Goal: Entertainment & Leisure: Browse casually

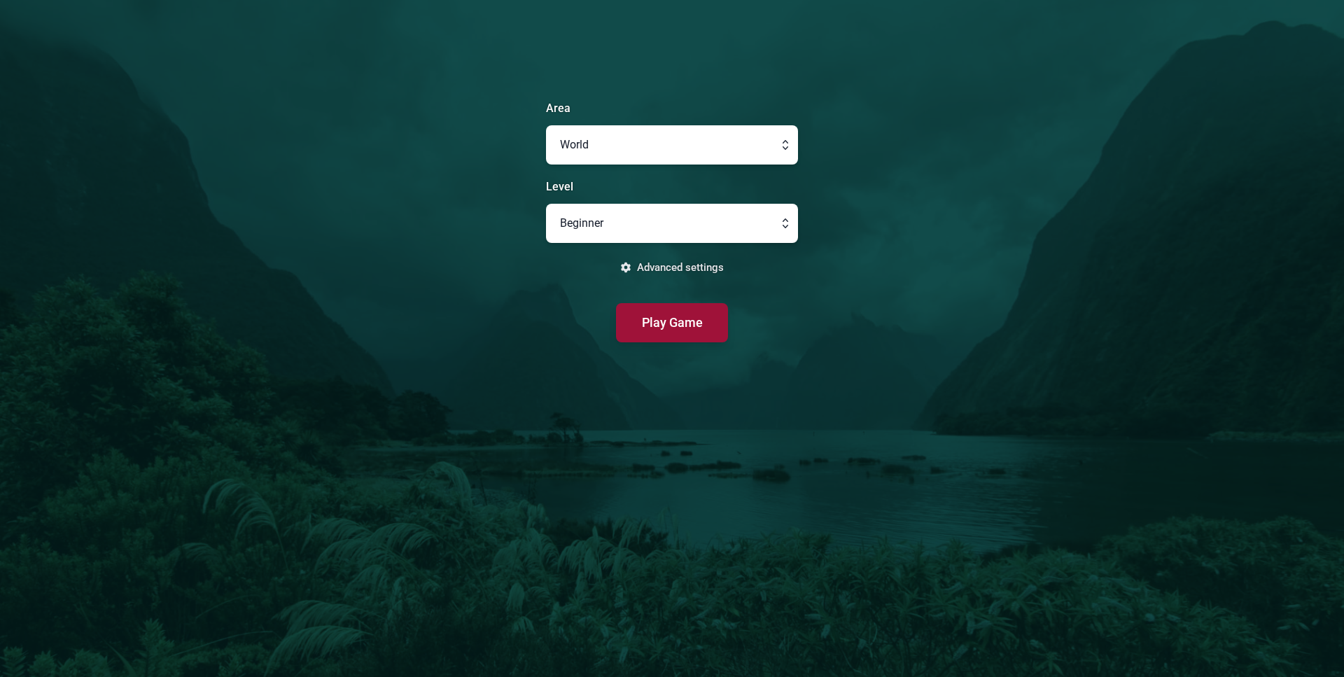
click at [702, 330] on button "Play Game" at bounding box center [672, 322] width 112 height 39
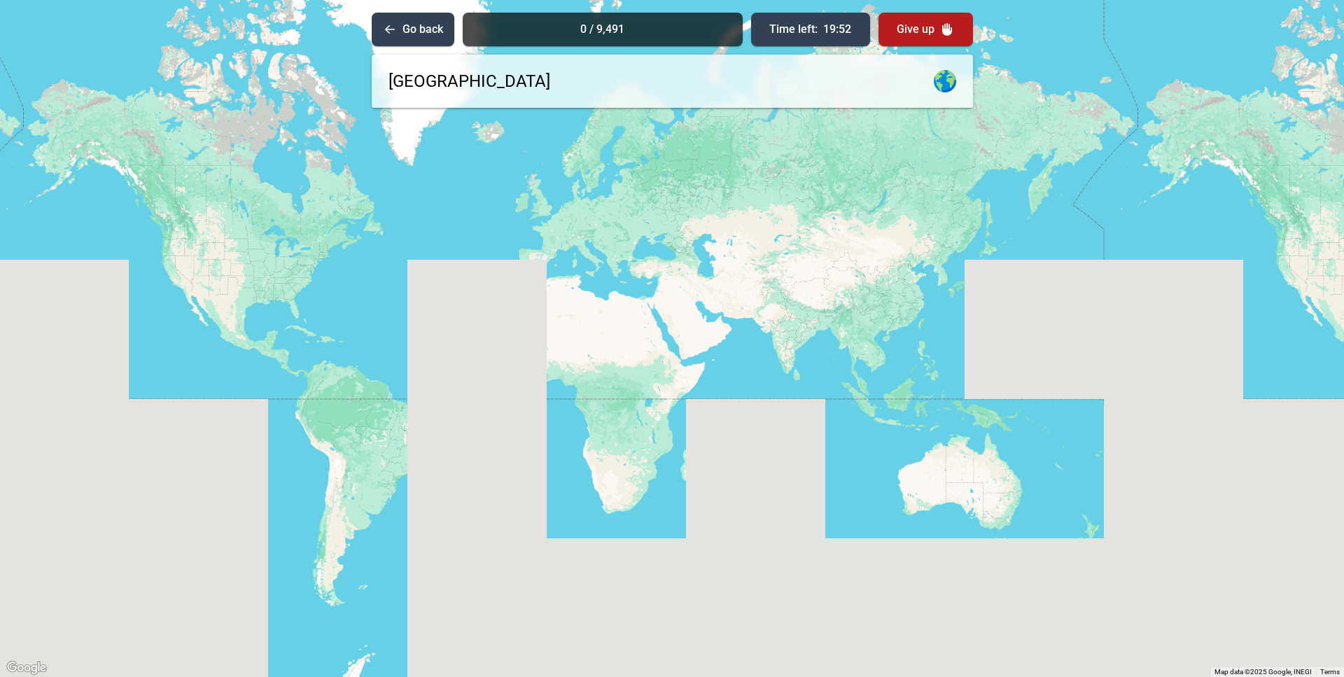
type input "[GEOGRAPHIC_DATA]"
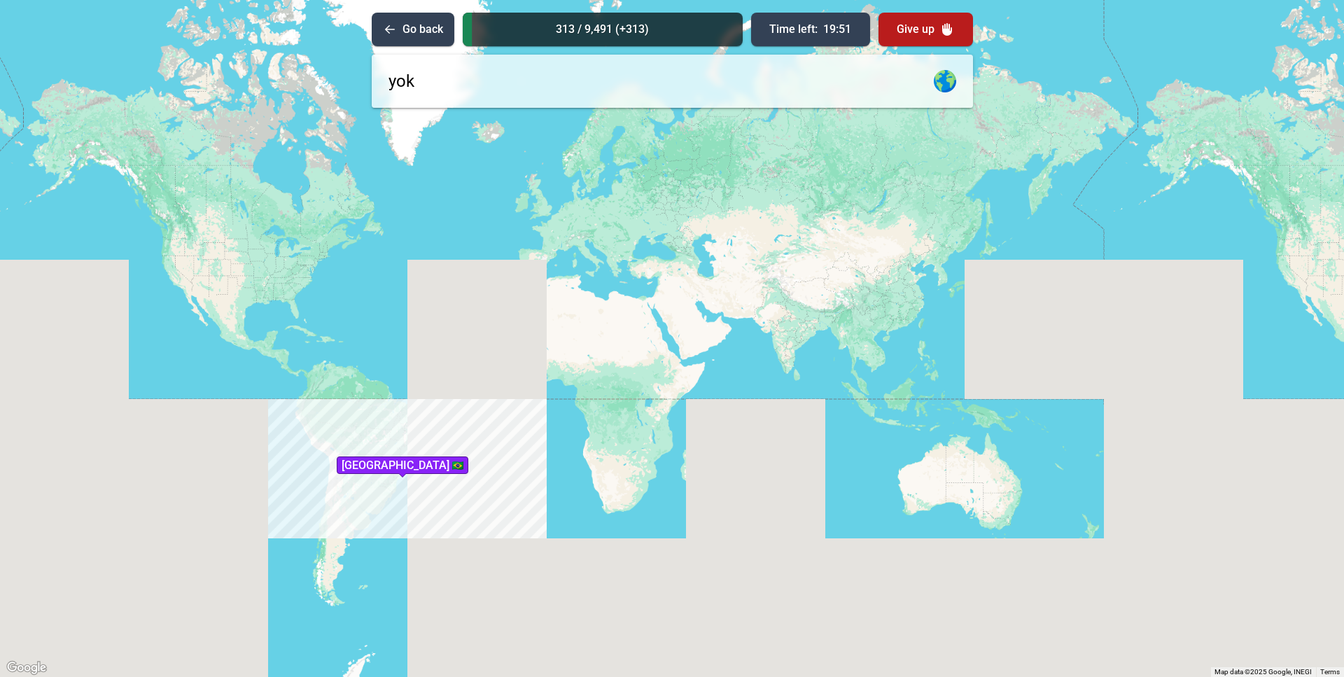
type input "yoku"
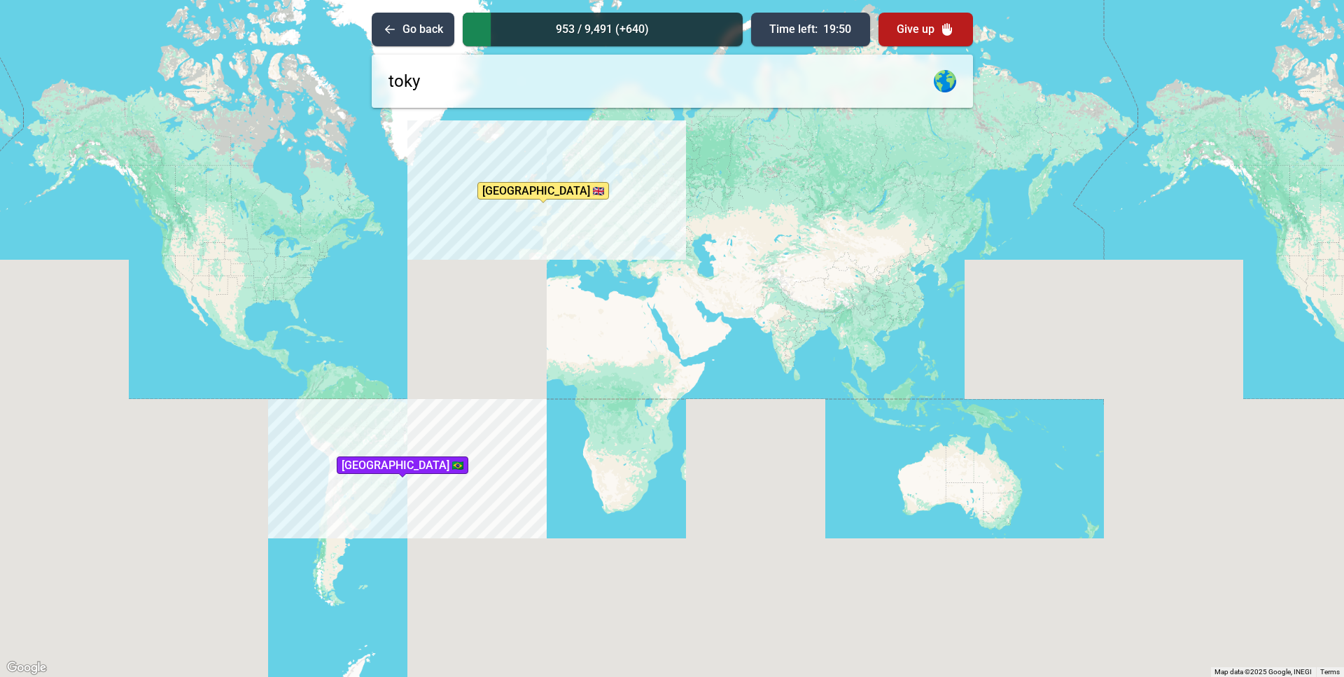
type input "[GEOGRAPHIC_DATA]"
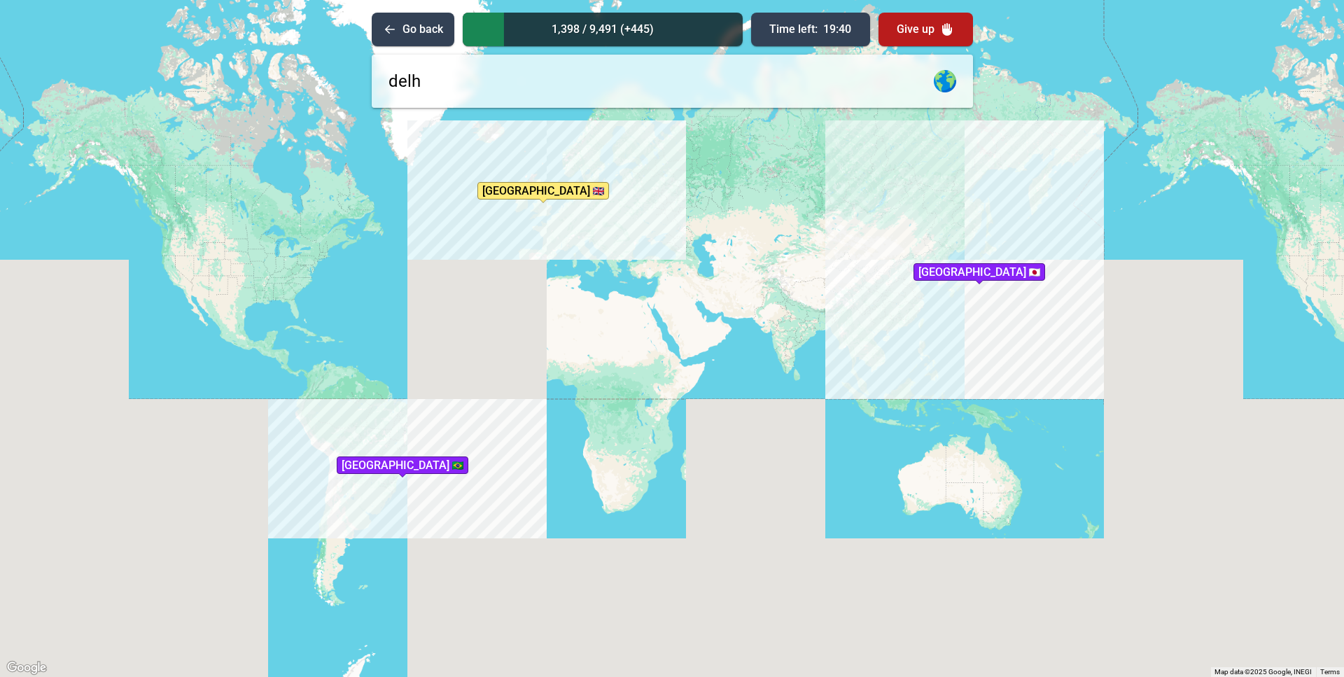
type input "[GEOGRAPHIC_DATA]"
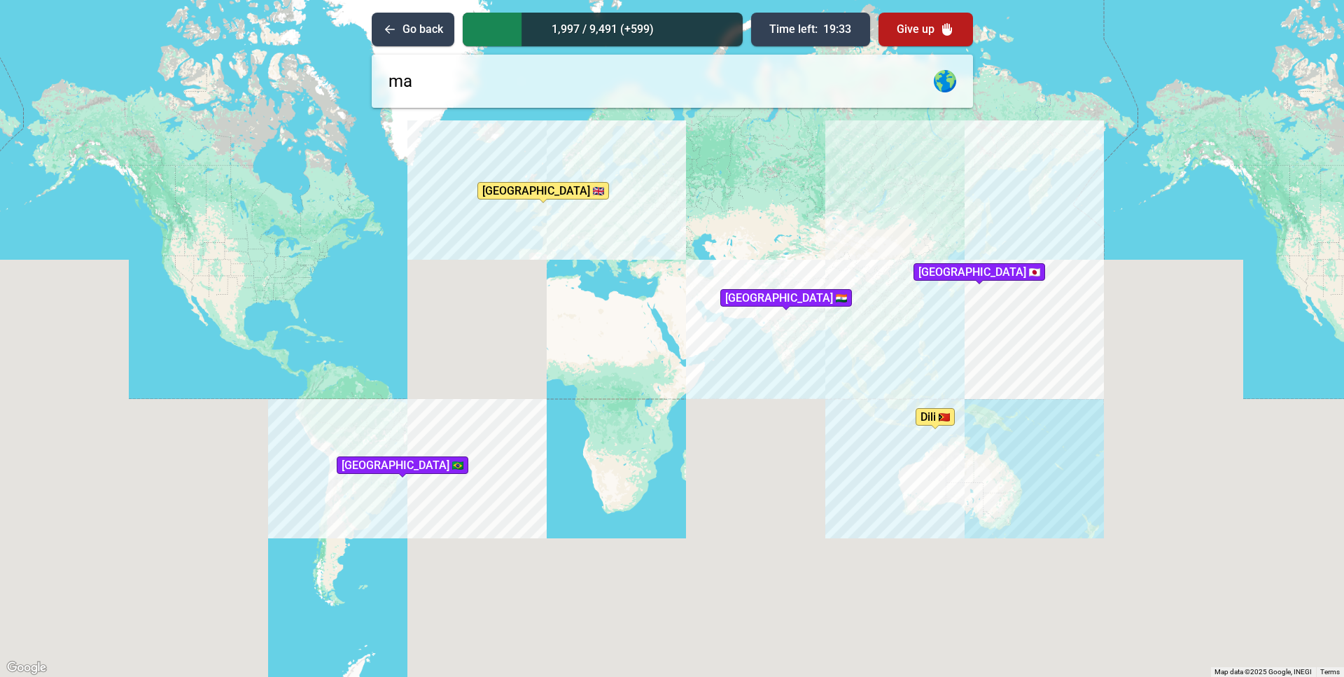
type input "man"
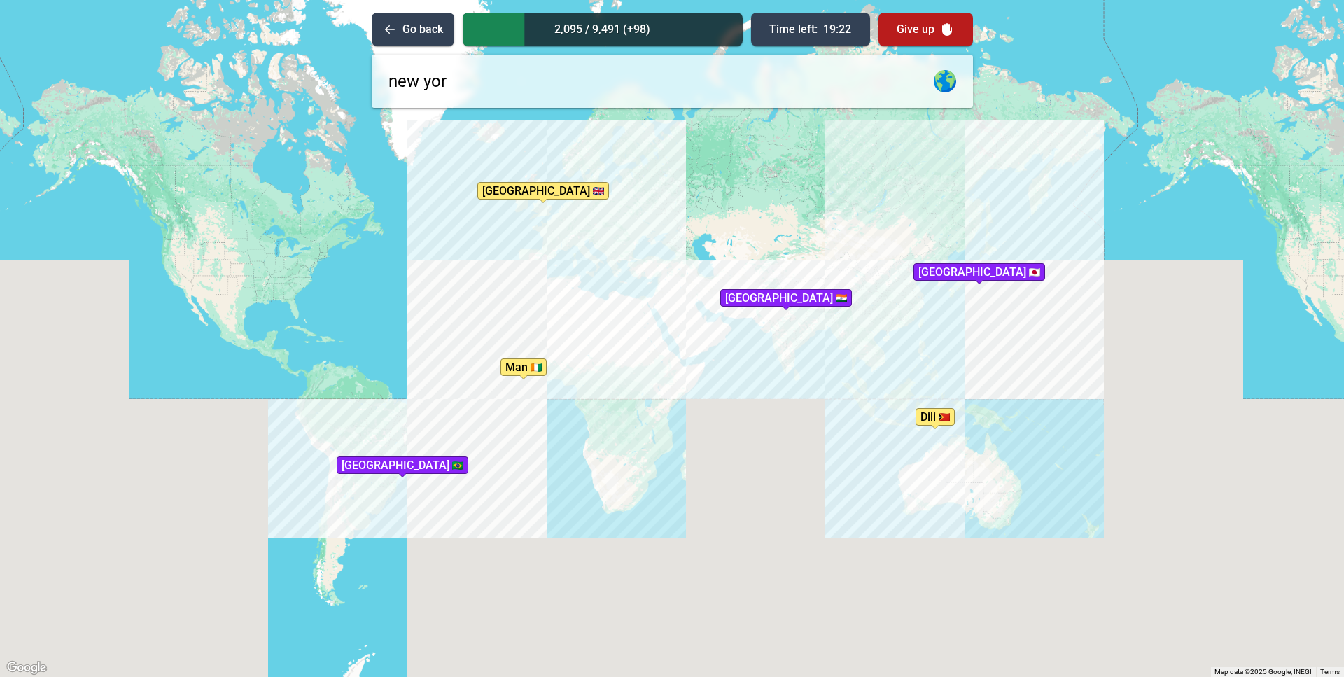
type input "[US_STATE]"
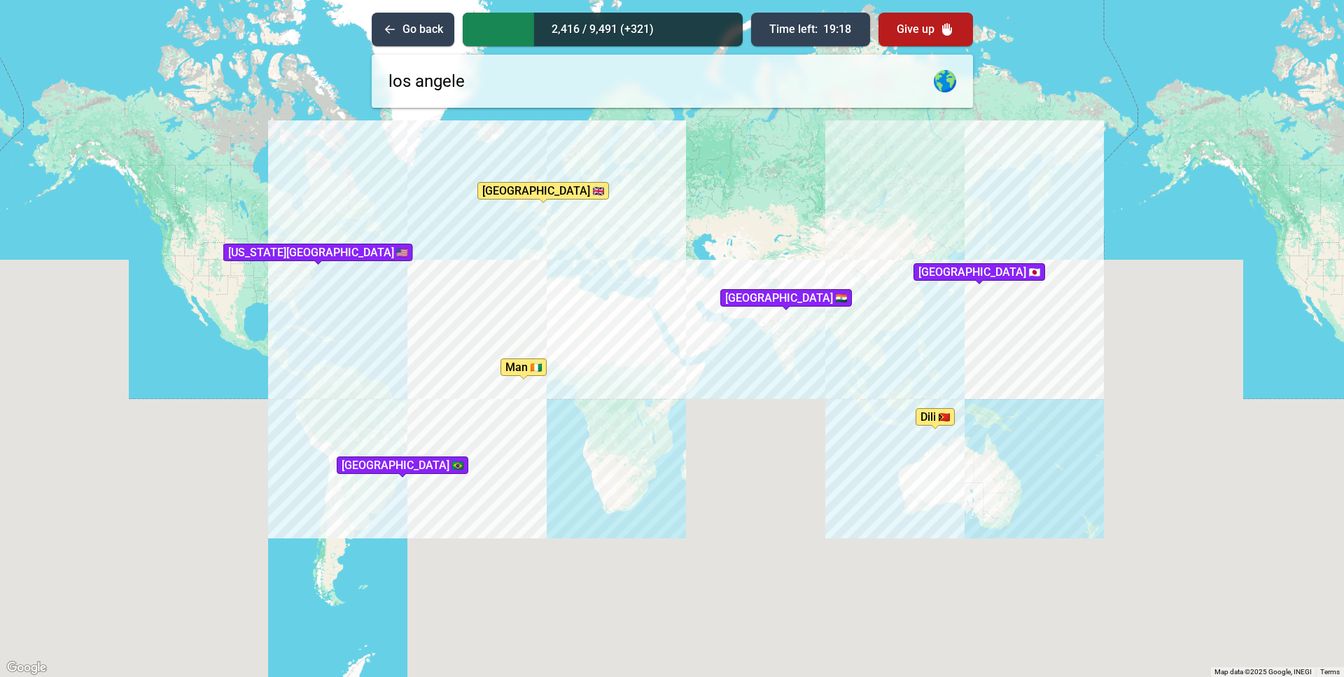
type input "[GEOGRAPHIC_DATA]"
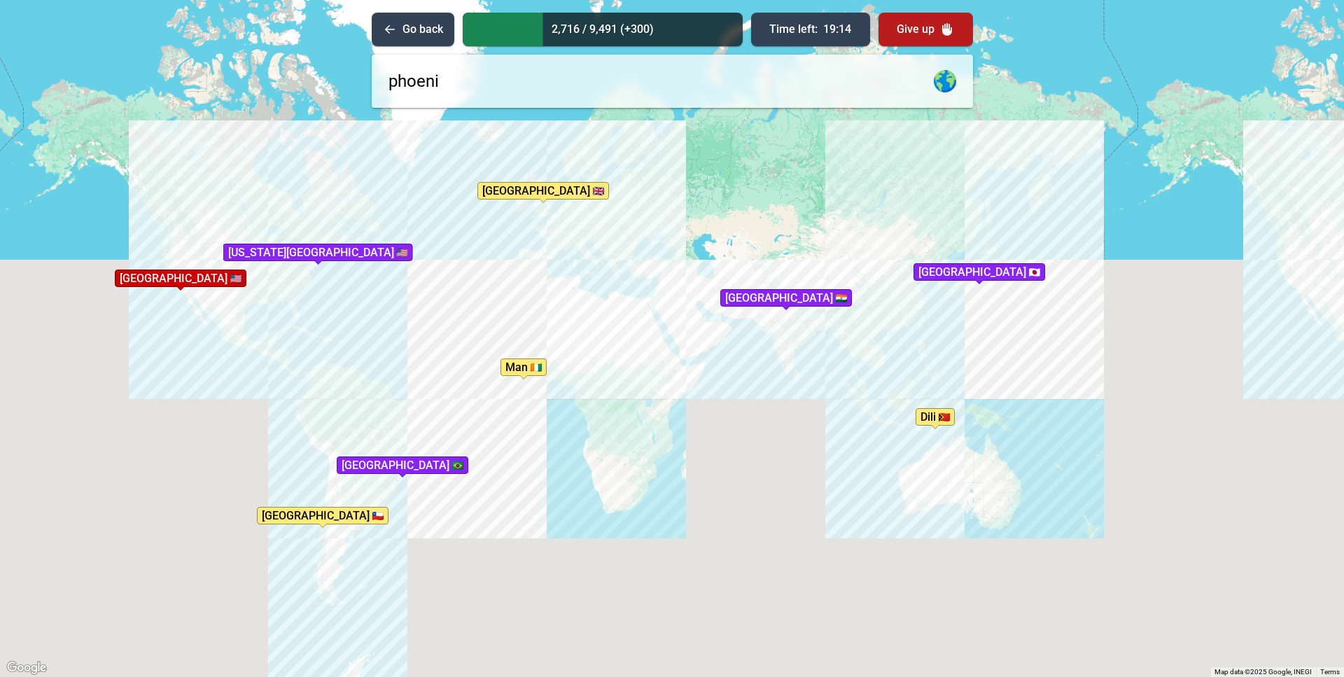
type input "phoenix"
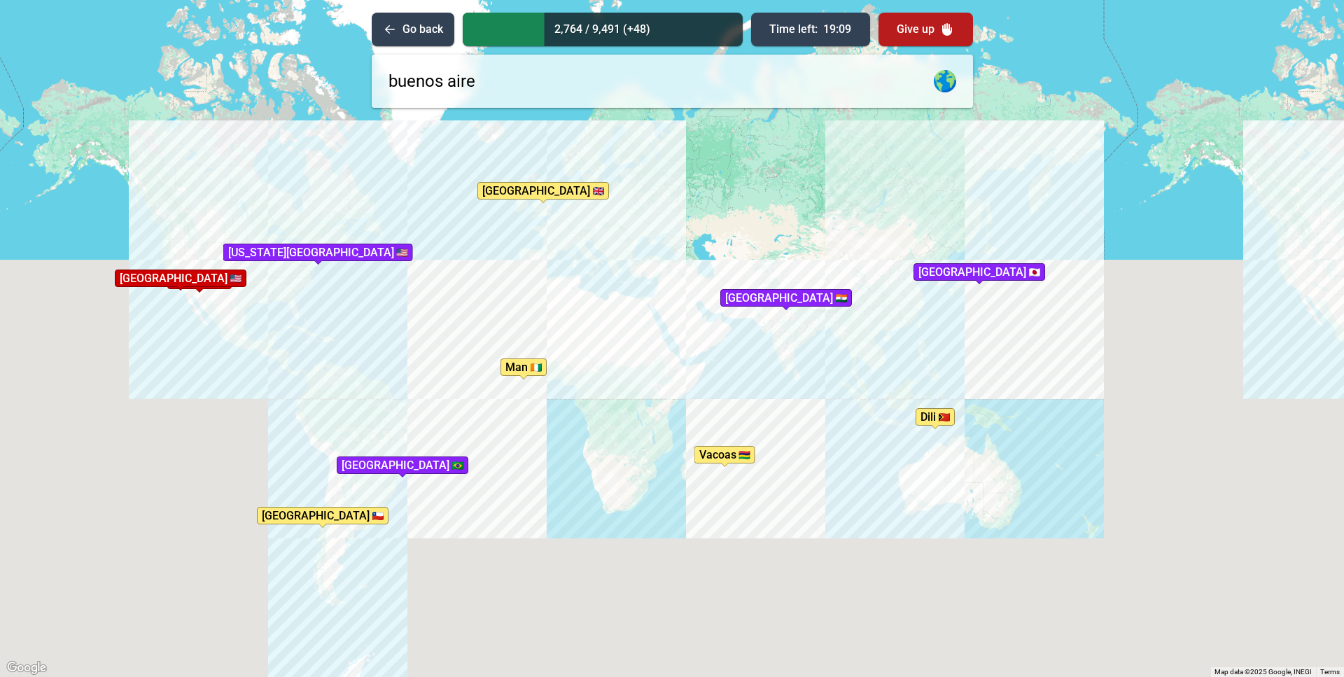
type input "[GEOGRAPHIC_DATA]"
type input "mont"
type input "e"
type input "montevideu"
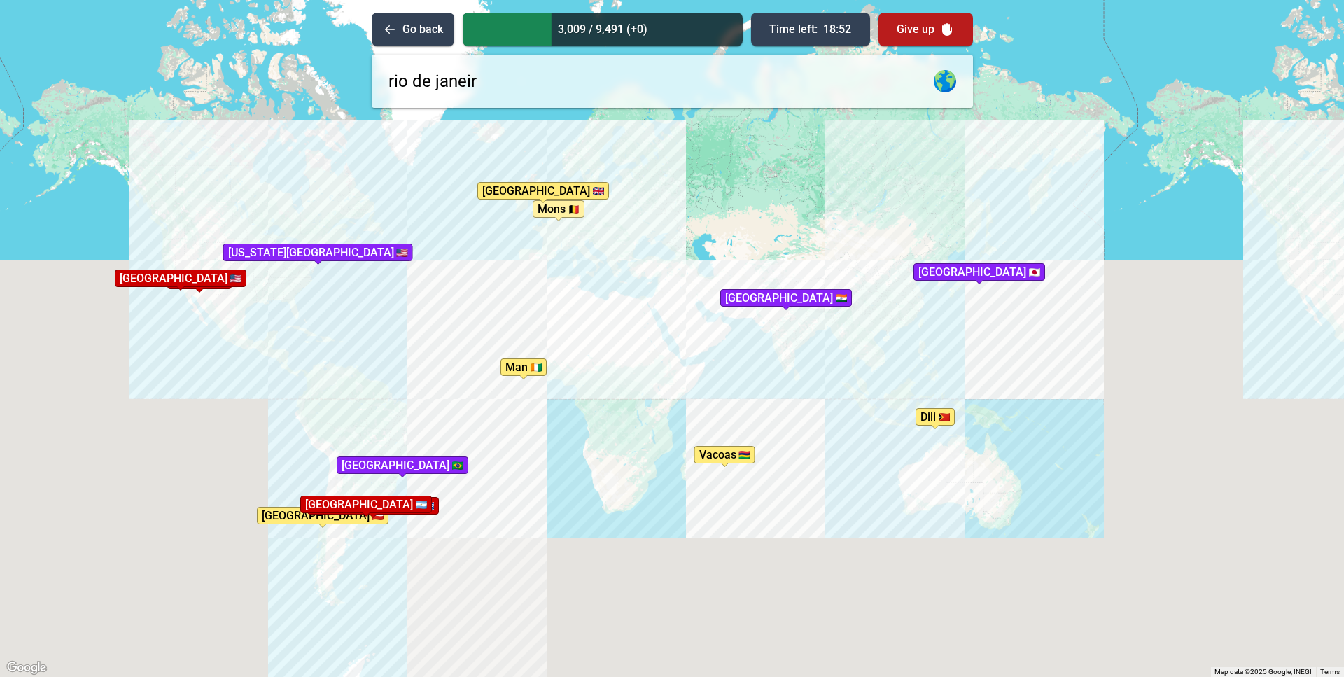
type input "[GEOGRAPHIC_DATA]"
type input "cuiaba"
type input "brasilia"
type input "[GEOGRAPHIC_DATA]"
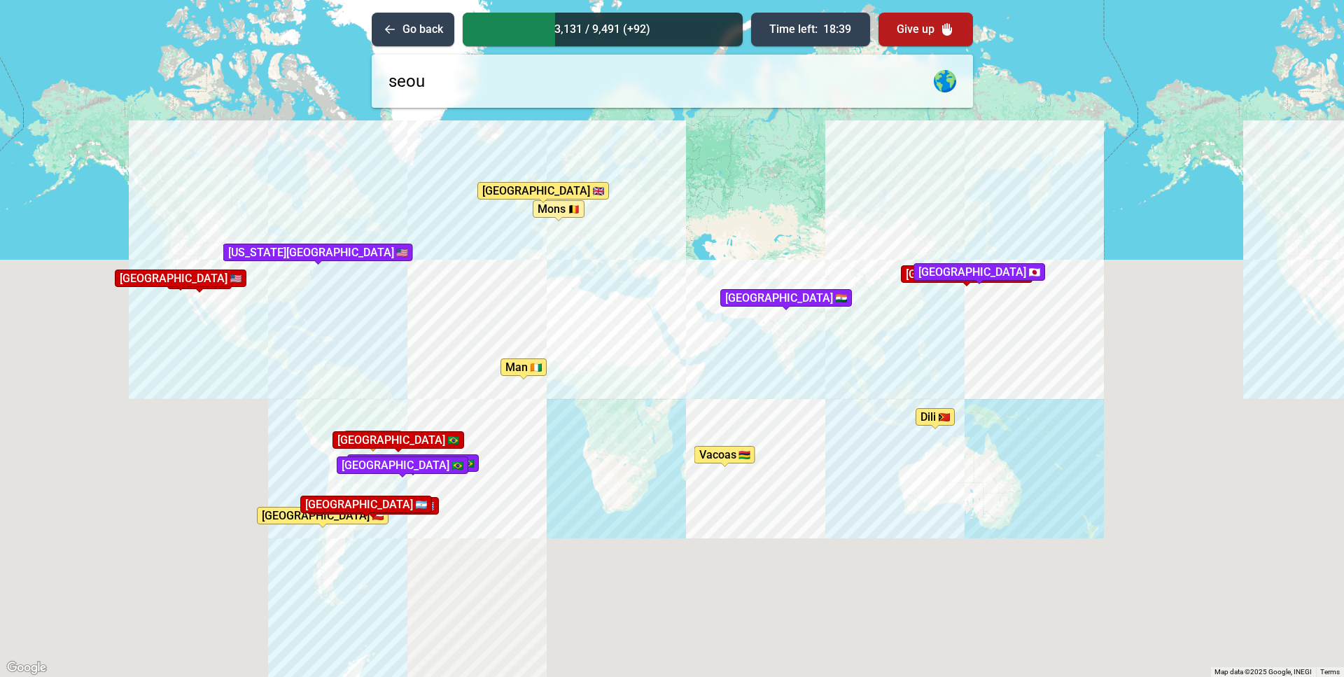
type input "[GEOGRAPHIC_DATA]"
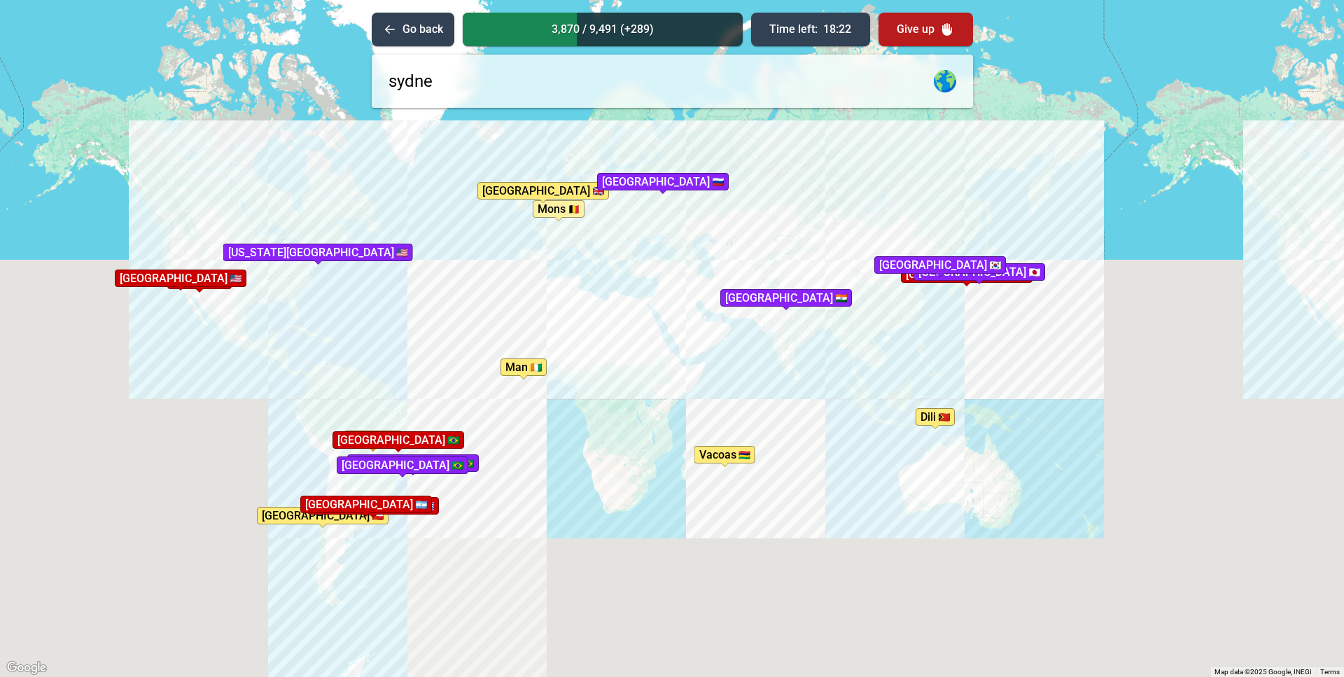
type input "[GEOGRAPHIC_DATA]"
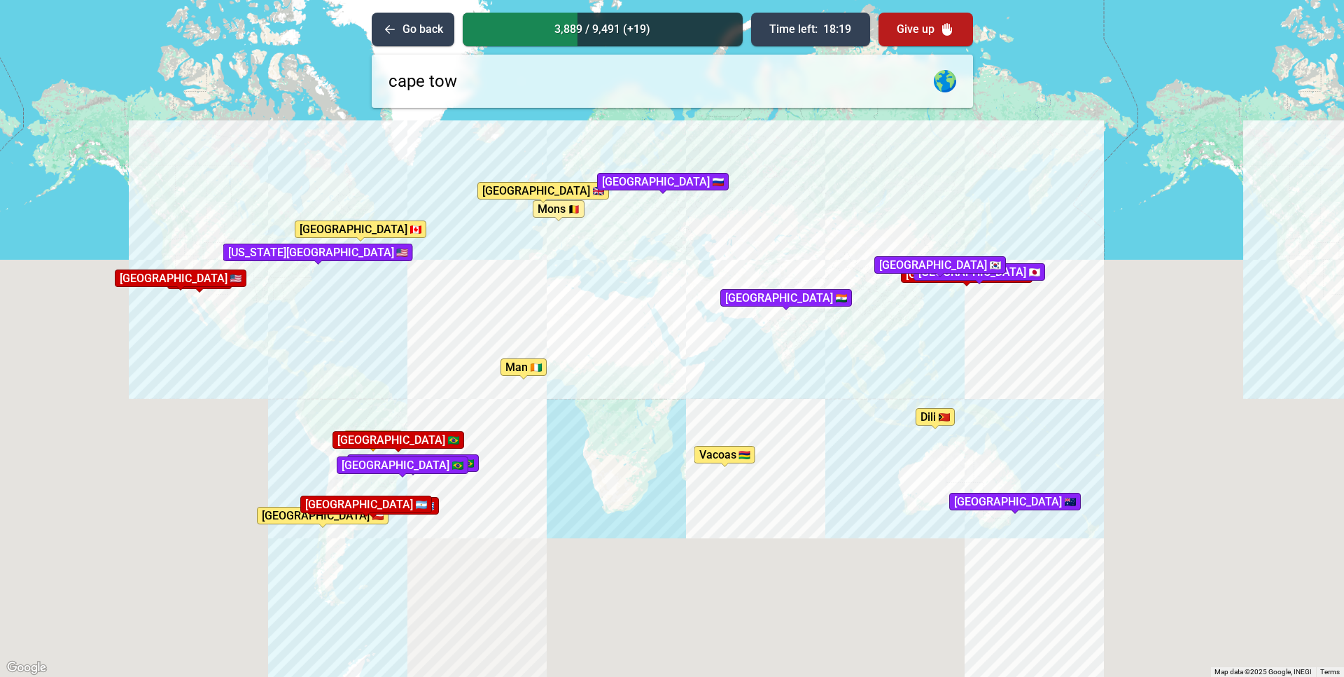
type input "[GEOGRAPHIC_DATA]"
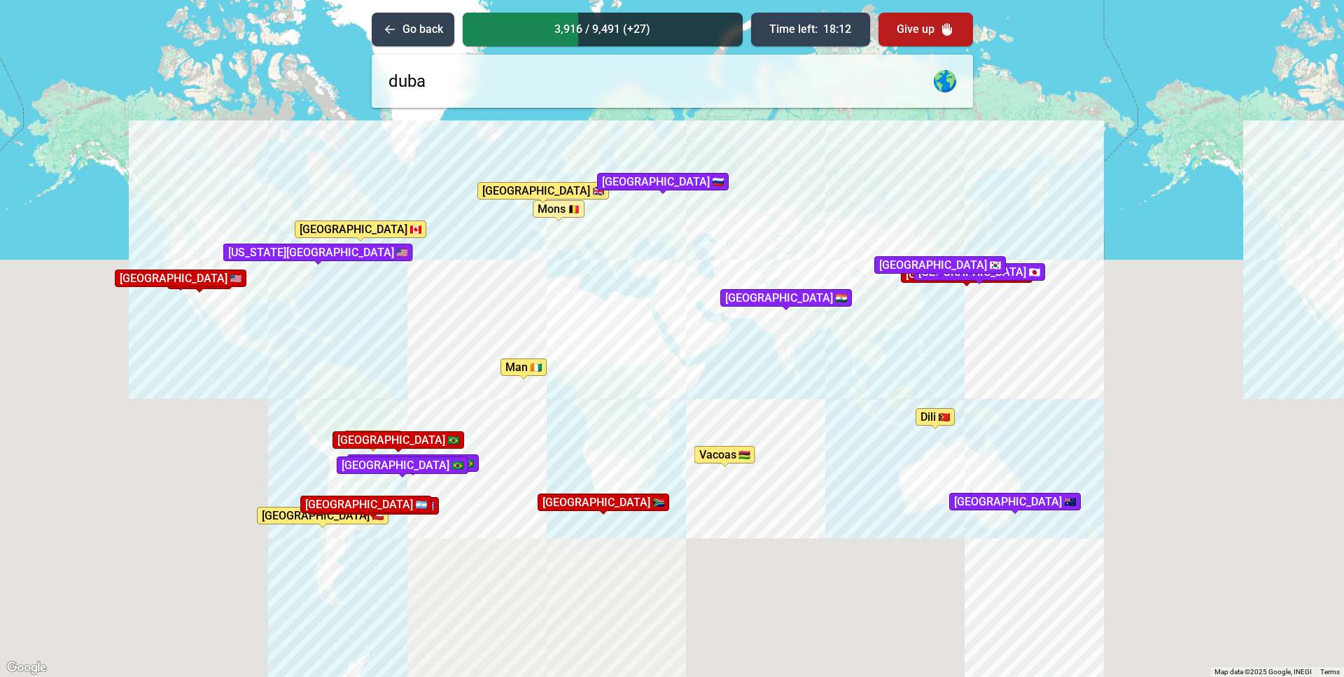
type input "[GEOGRAPHIC_DATA]"
type input "m"
type input "r"
type input "[GEOGRAPHIC_DATA]"
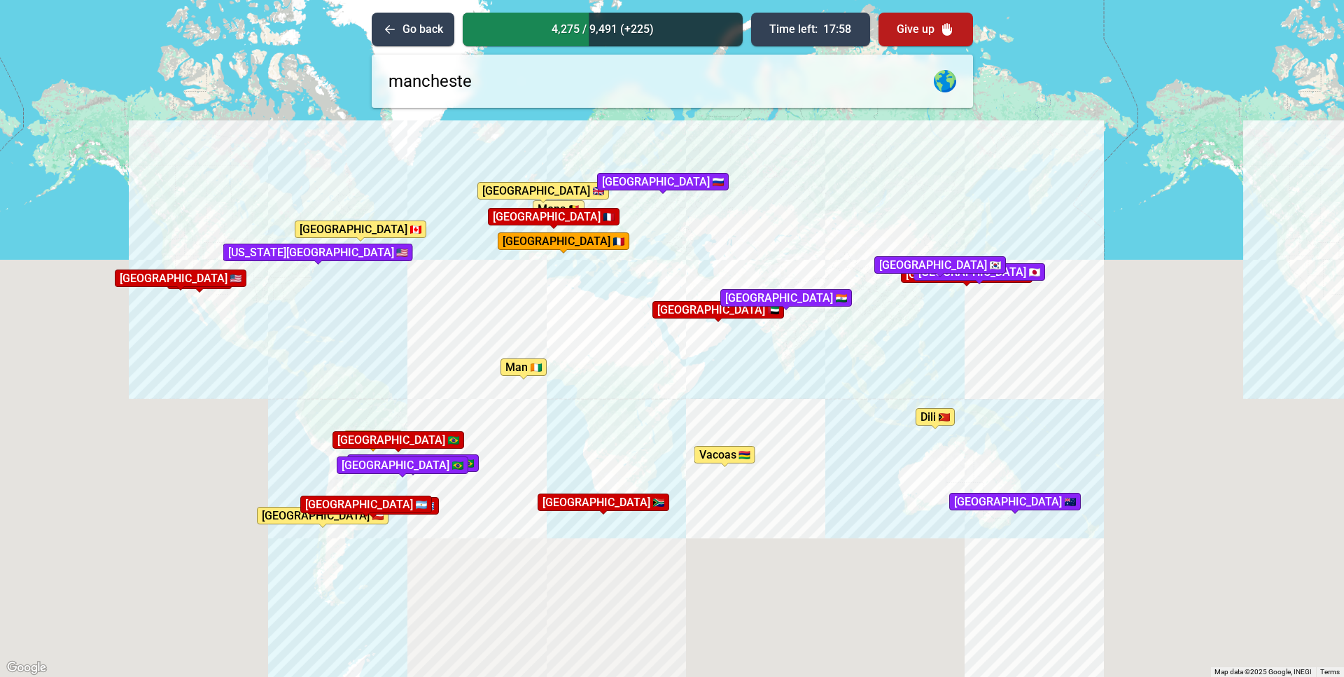
type input "[GEOGRAPHIC_DATA]"
type input "luton"
type input "[GEOGRAPHIC_DATA]"
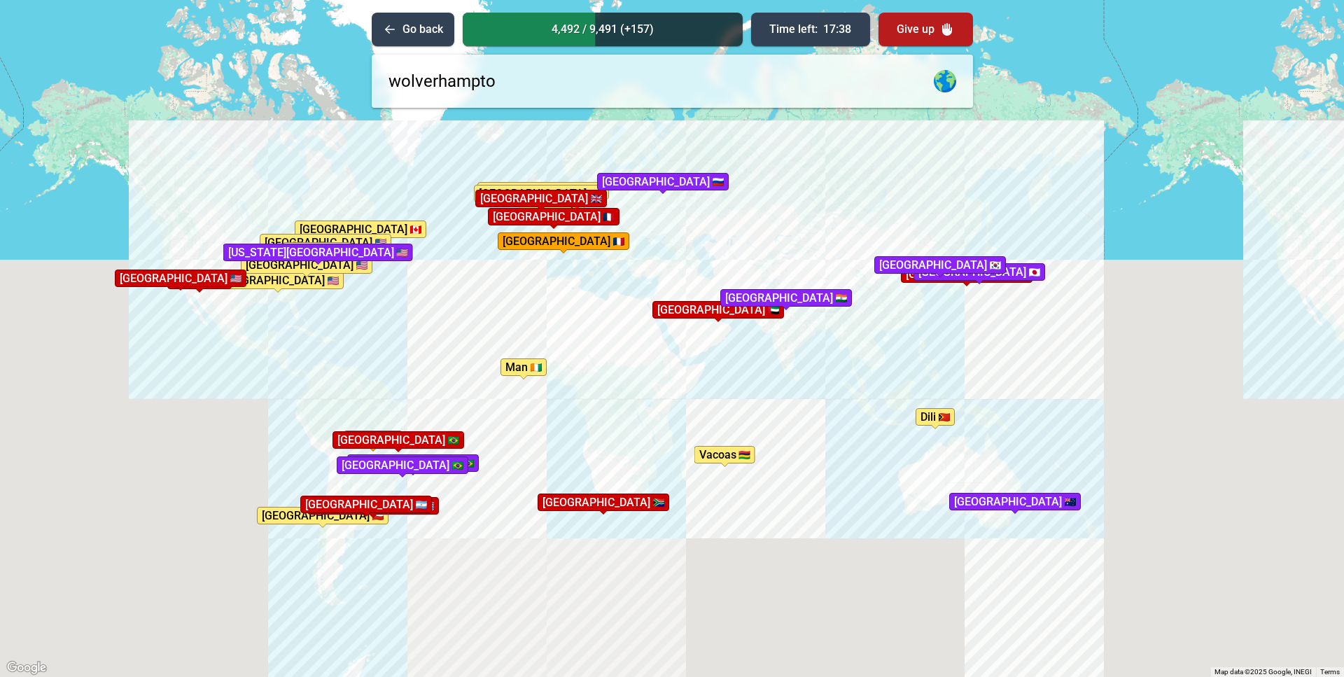
type input "wolverhampton"
type input "[GEOGRAPHIC_DATA]"
type input "c"
type input "m"
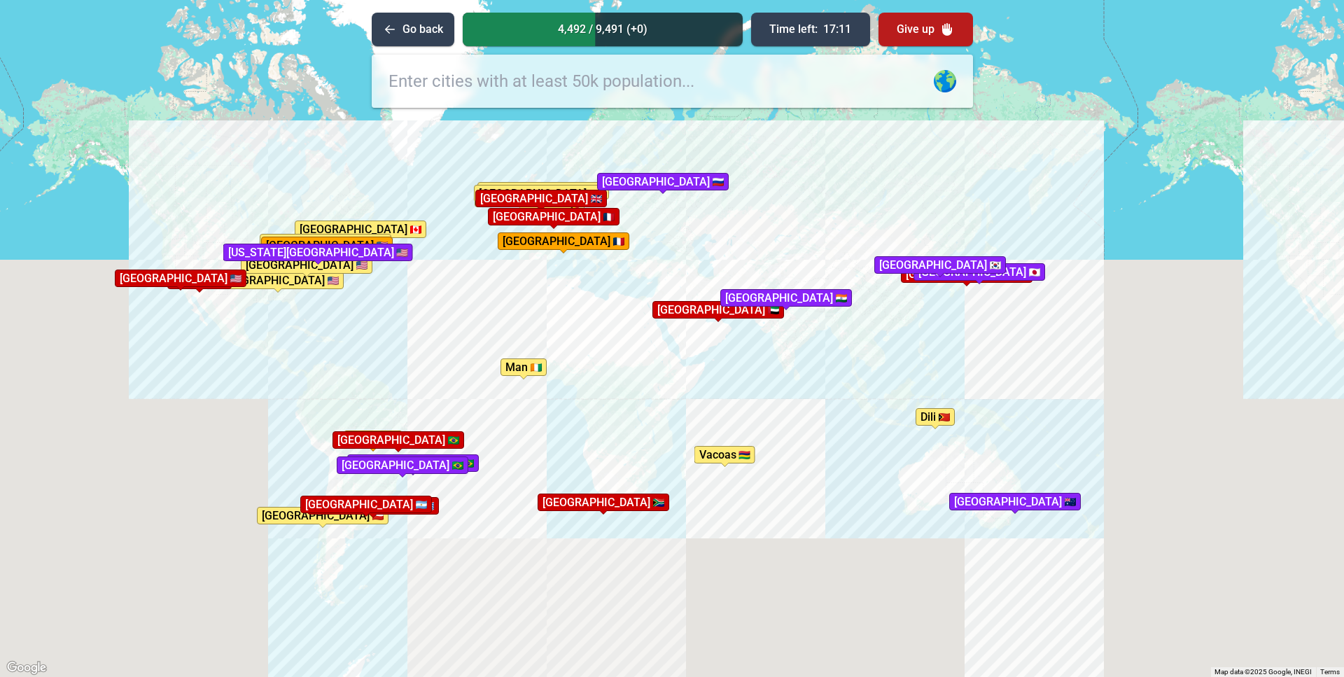
type input "m"
type input "araxa"
type input "ouro preto"
type input "vitoria"
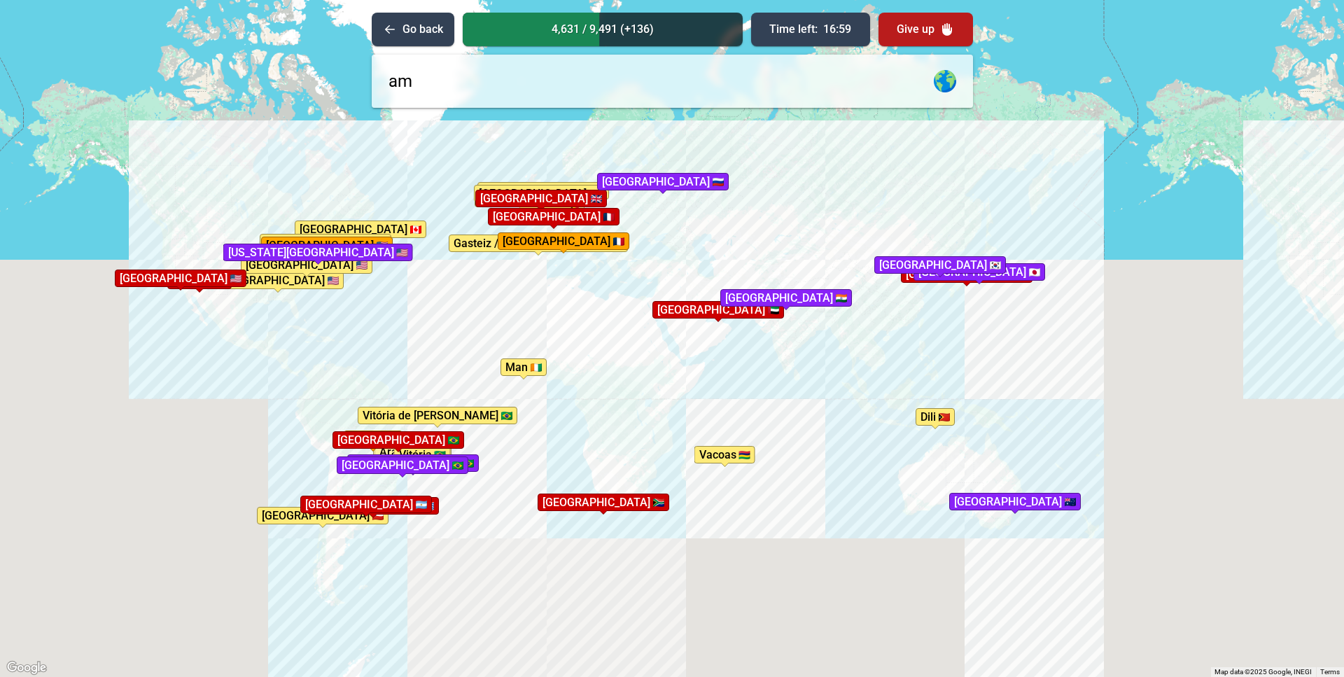
type input "a"
type input "aman"
type input "manaus"
type input "r"
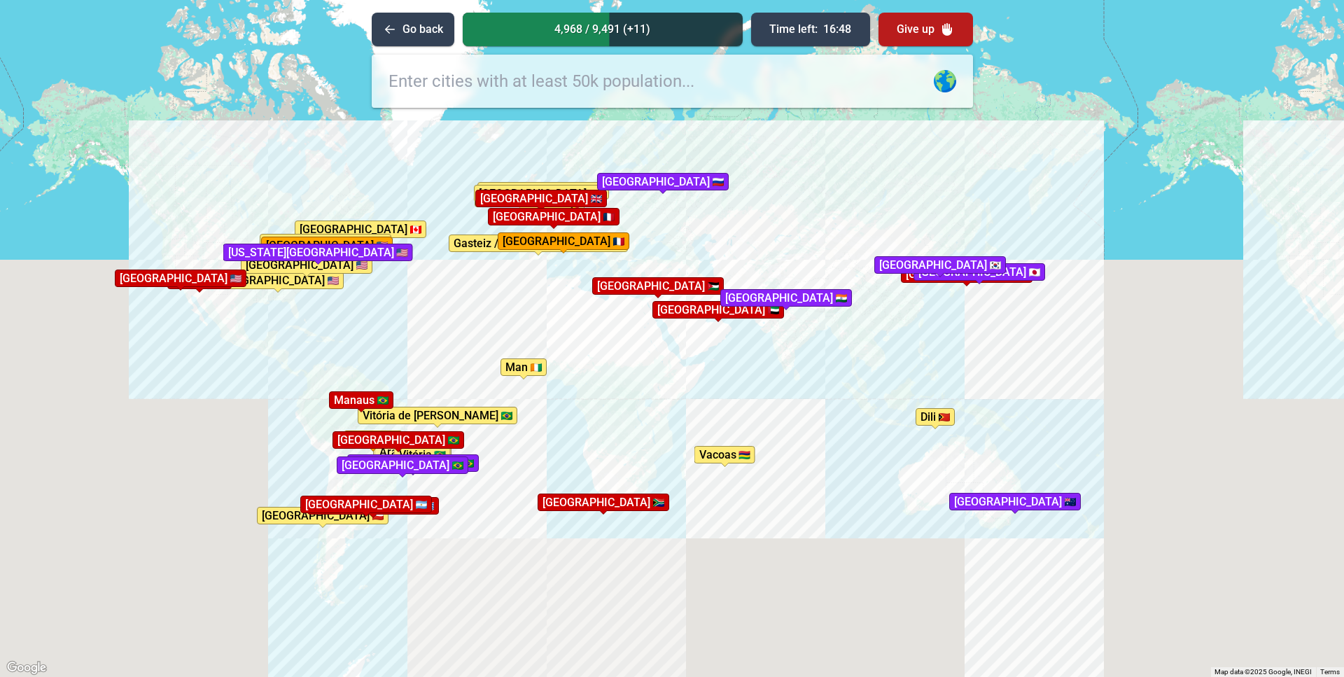
type input "a"
type input "la paz"
